Goal: Task Accomplishment & Management: Complete application form

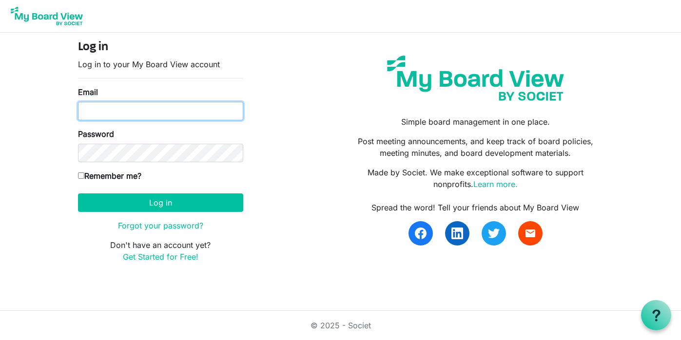
click at [173, 111] on input "Email" at bounding box center [160, 111] width 165 height 19
type input "[EMAIL_ADDRESS][DOMAIN_NAME]"
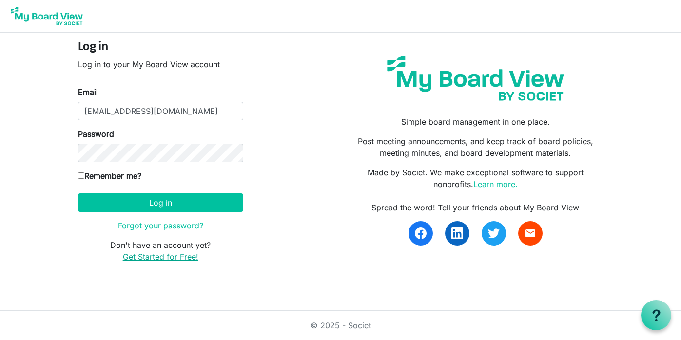
click at [148, 257] on link "Get Started for Free!" at bounding box center [161, 257] width 76 height 10
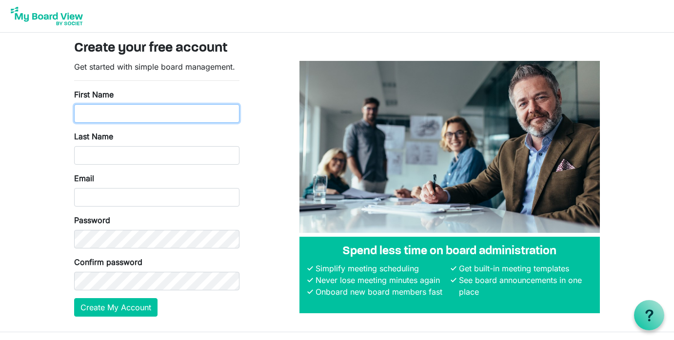
click at [141, 110] on input "First Name" at bounding box center [156, 113] width 165 height 19
type input "Greg"
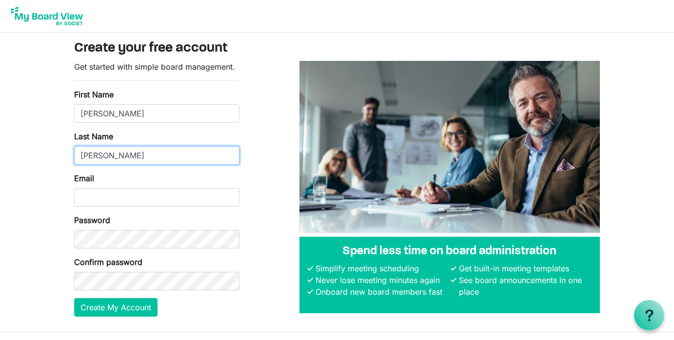
type input "Gomez"
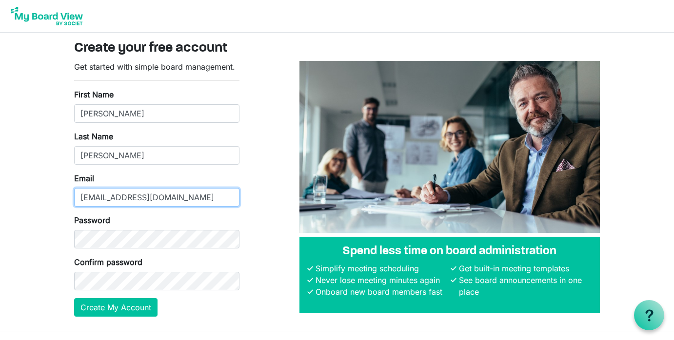
type input "[EMAIL_ADDRESS][DOMAIN_NAME]"
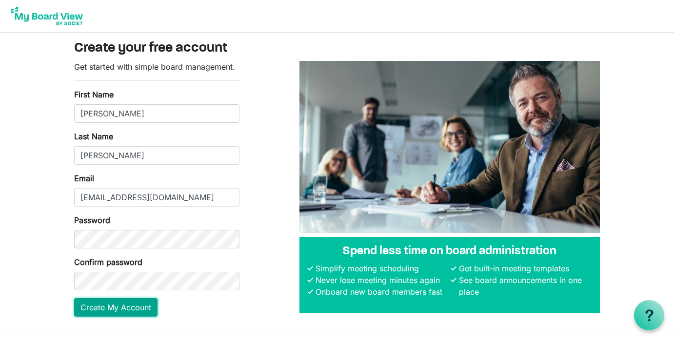
click at [90, 309] on button "Create My Account" at bounding box center [115, 307] width 83 height 19
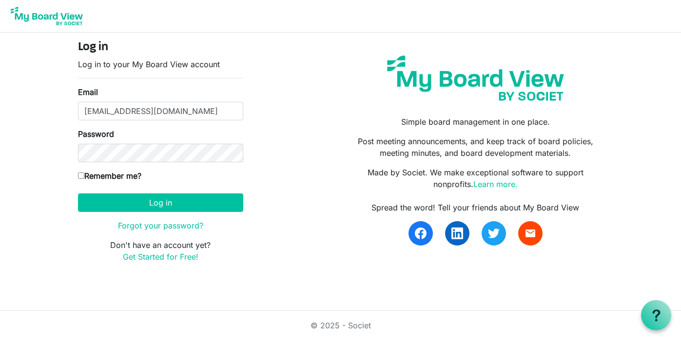
click at [82, 177] on input "Remember me?" at bounding box center [81, 176] width 6 height 6
checkbox input "true"
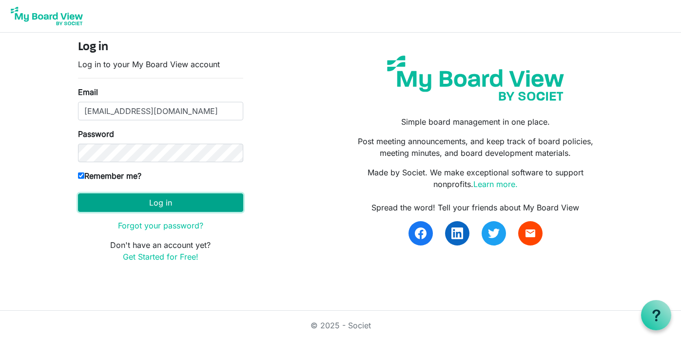
click at [155, 203] on button "Log in" at bounding box center [160, 202] width 165 height 19
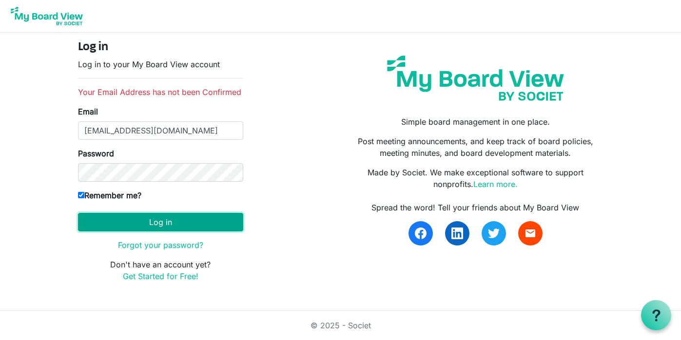
click at [162, 222] on button "Log in" at bounding box center [160, 222] width 165 height 19
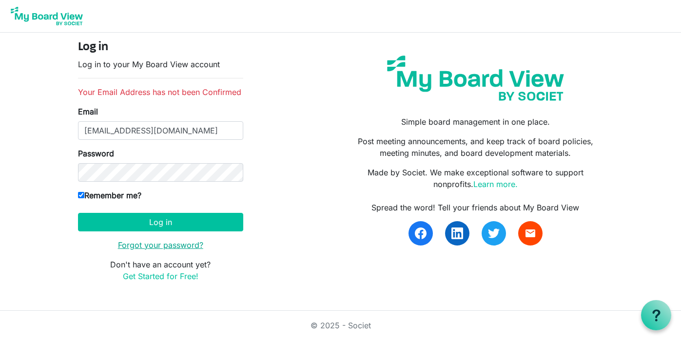
click at [188, 246] on link "Forgot your password?" at bounding box center [160, 245] width 85 height 10
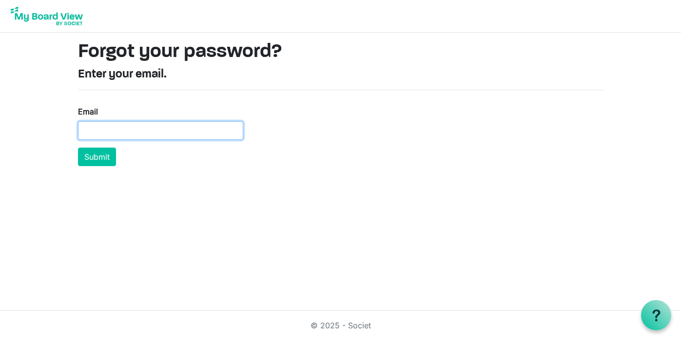
drag, startPoint x: 148, startPoint y: 133, endPoint x: 153, endPoint y: 137, distance: 6.9
click at [148, 133] on input "Email" at bounding box center [160, 130] width 165 height 19
type input "[EMAIL_ADDRESS][DOMAIN_NAME]"
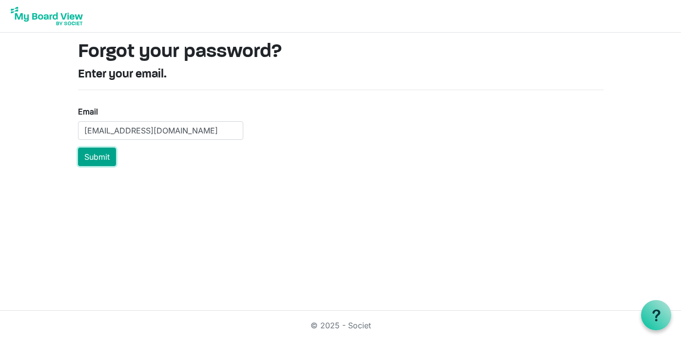
click at [104, 156] on button "Submit" at bounding box center [97, 157] width 38 height 19
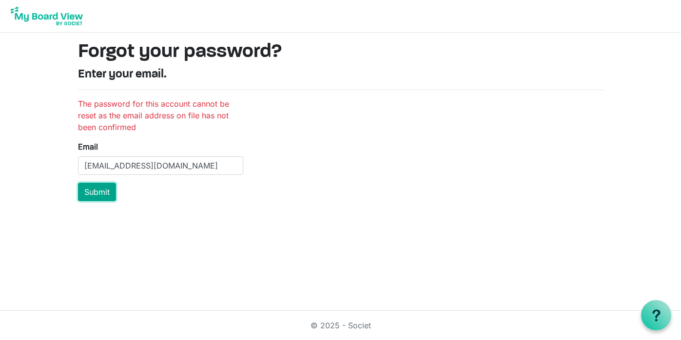
click at [91, 190] on button "Submit" at bounding box center [97, 192] width 38 height 19
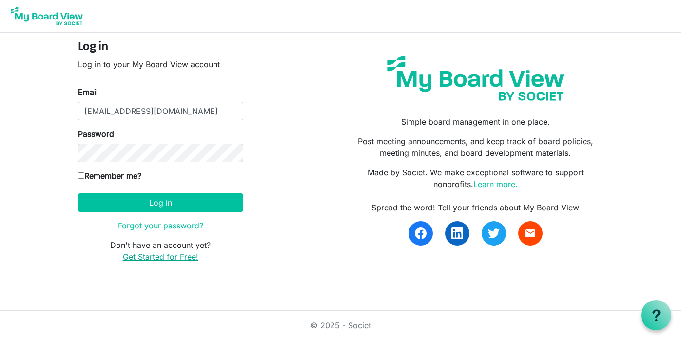
click at [185, 255] on link "Get Started for Free!" at bounding box center [161, 257] width 76 height 10
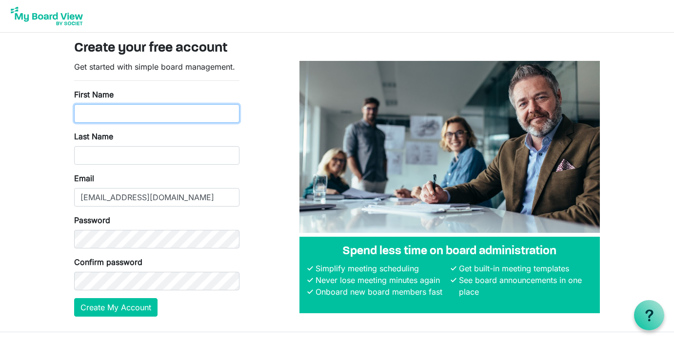
click at [92, 113] on input "First Name" at bounding box center [156, 113] width 165 height 19
type input "Greg"
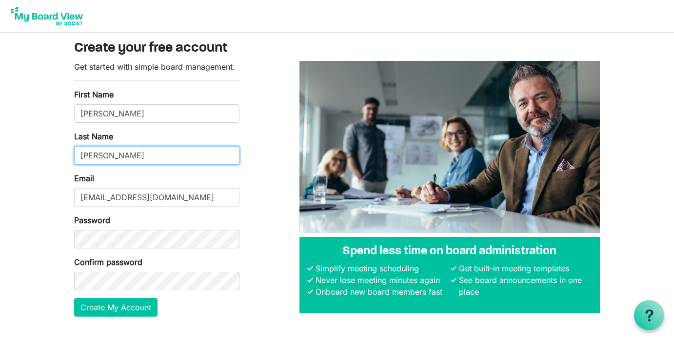
type input "Gomez"
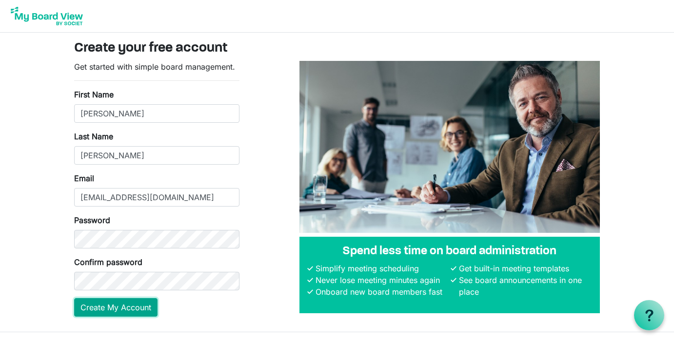
click at [96, 309] on button "Create My Account" at bounding box center [115, 307] width 83 height 19
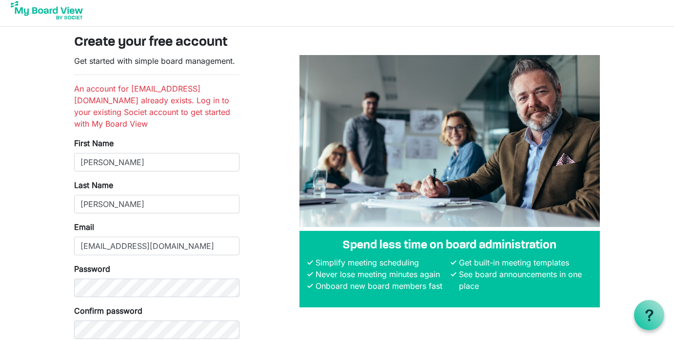
scroll to position [64, 0]
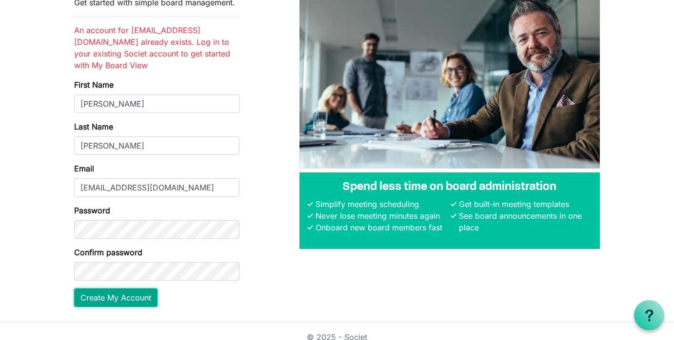
click at [111, 289] on button "Create My Account" at bounding box center [115, 298] width 83 height 19
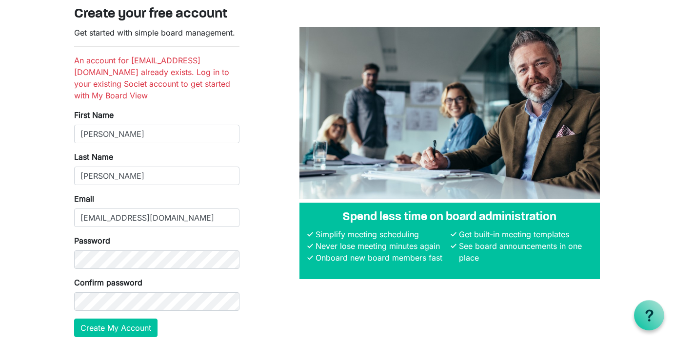
scroll to position [64, 0]
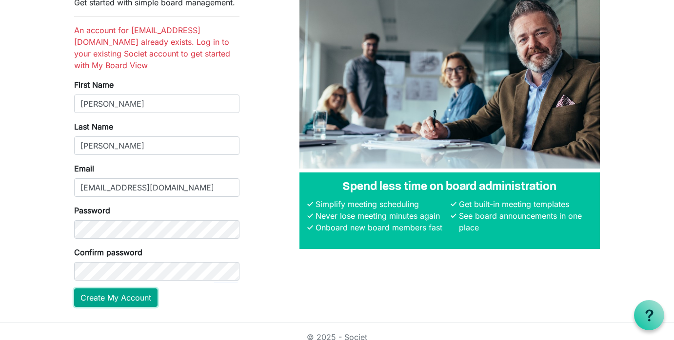
click at [102, 289] on button "Create My Account" at bounding box center [115, 298] width 83 height 19
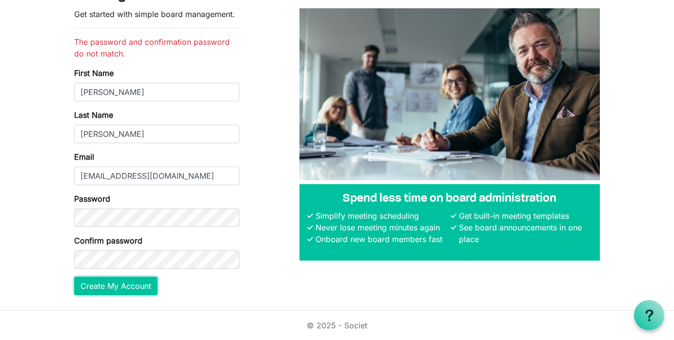
scroll to position [53, 0]
click at [102, 288] on button "Create My Account" at bounding box center [115, 286] width 83 height 19
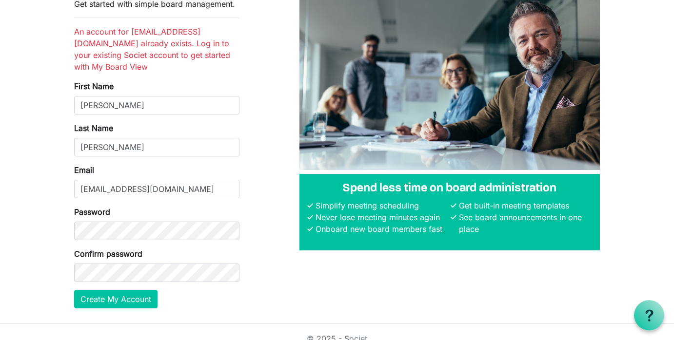
scroll to position [64, 0]
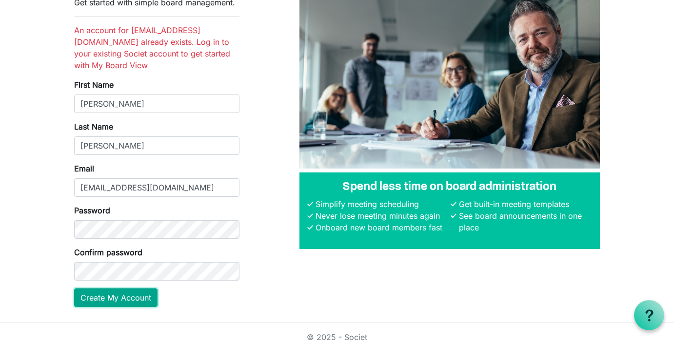
click at [116, 289] on button "Create My Account" at bounding box center [115, 298] width 83 height 19
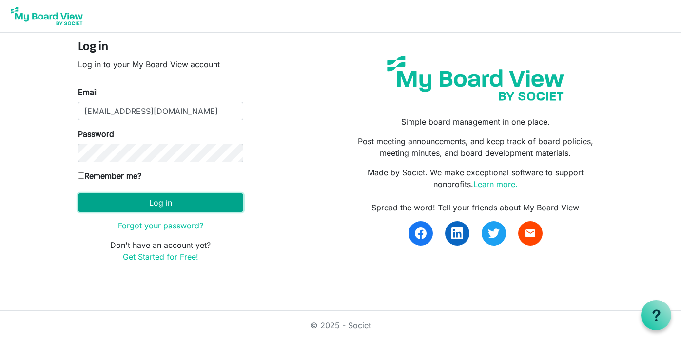
click at [169, 205] on button "Log in" at bounding box center [160, 202] width 165 height 19
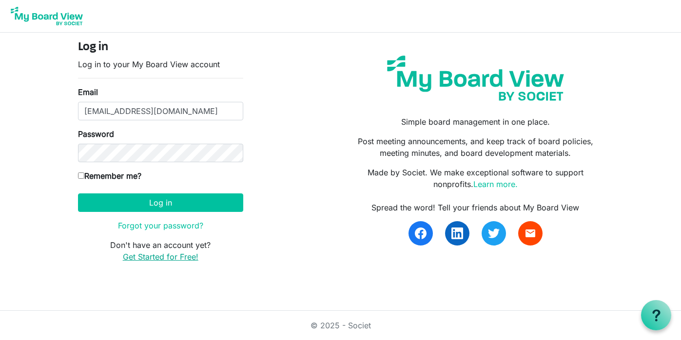
click at [143, 256] on link "Get Started for Free!" at bounding box center [161, 257] width 76 height 10
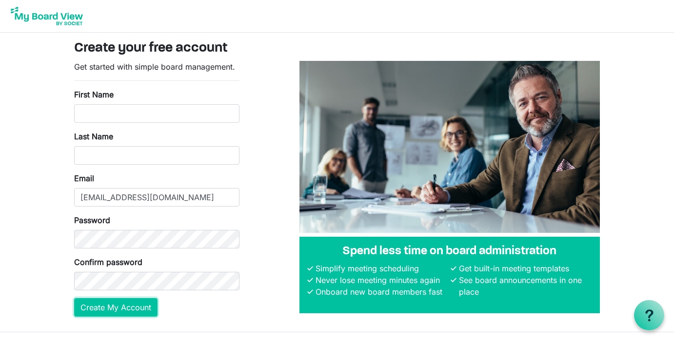
click at [88, 308] on button "Create My Account" at bounding box center [115, 307] width 83 height 19
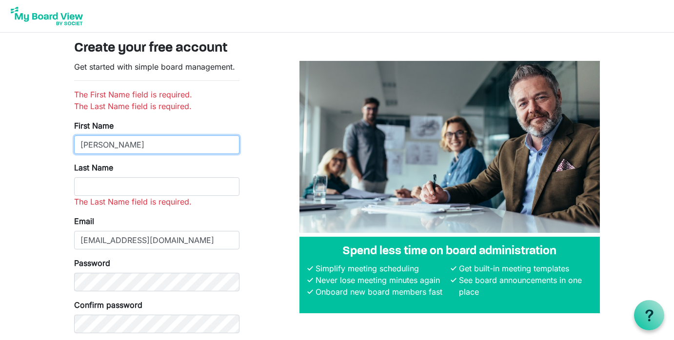
type input "Greg"
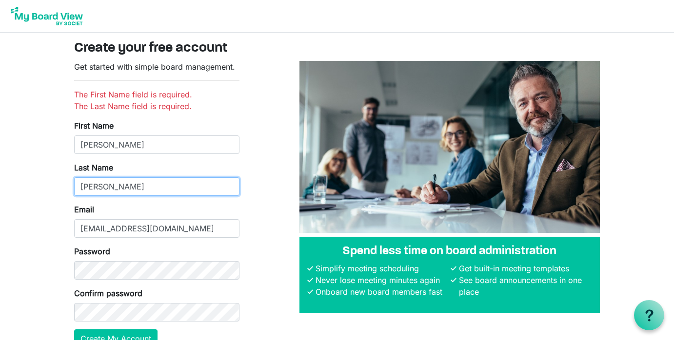
type input "[PERSON_NAME]"
click at [280, 203] on div "Get started with simple board management. The First Name field is required. The…" at bounding box center [337, 208] width 540 height 295
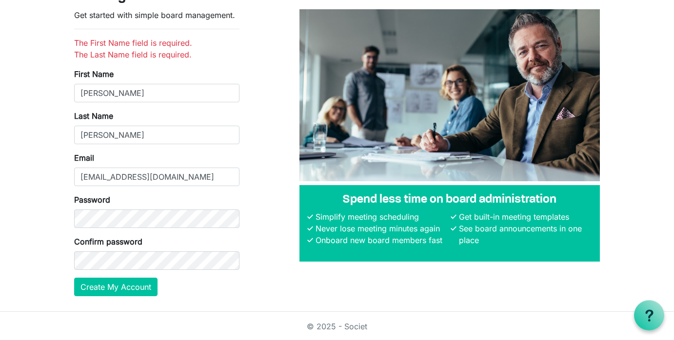
scroll to position [53, 0]
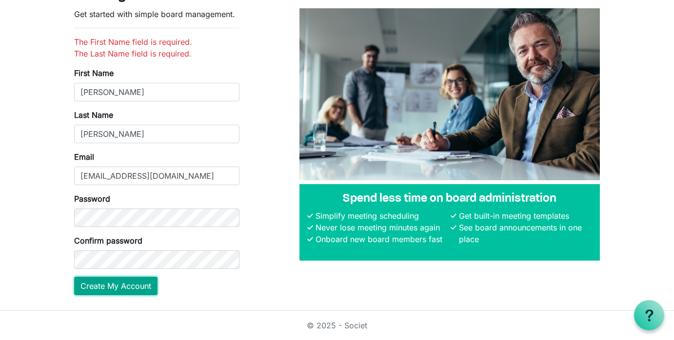
click at [89, 286] on button "Create My Account" at bounding box center [115, 286] width 83 height 19
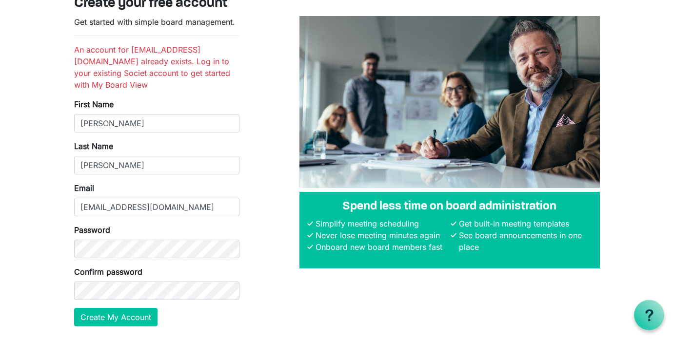
scroll to position [64, 0]
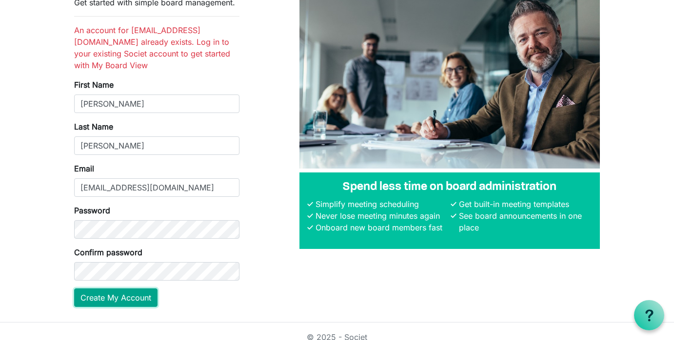
click at [120, 289] on button "Create My Account" at bounding box center [115, 298] width 83 height 19
